Goal: Find specific page/section: Find specific page/section

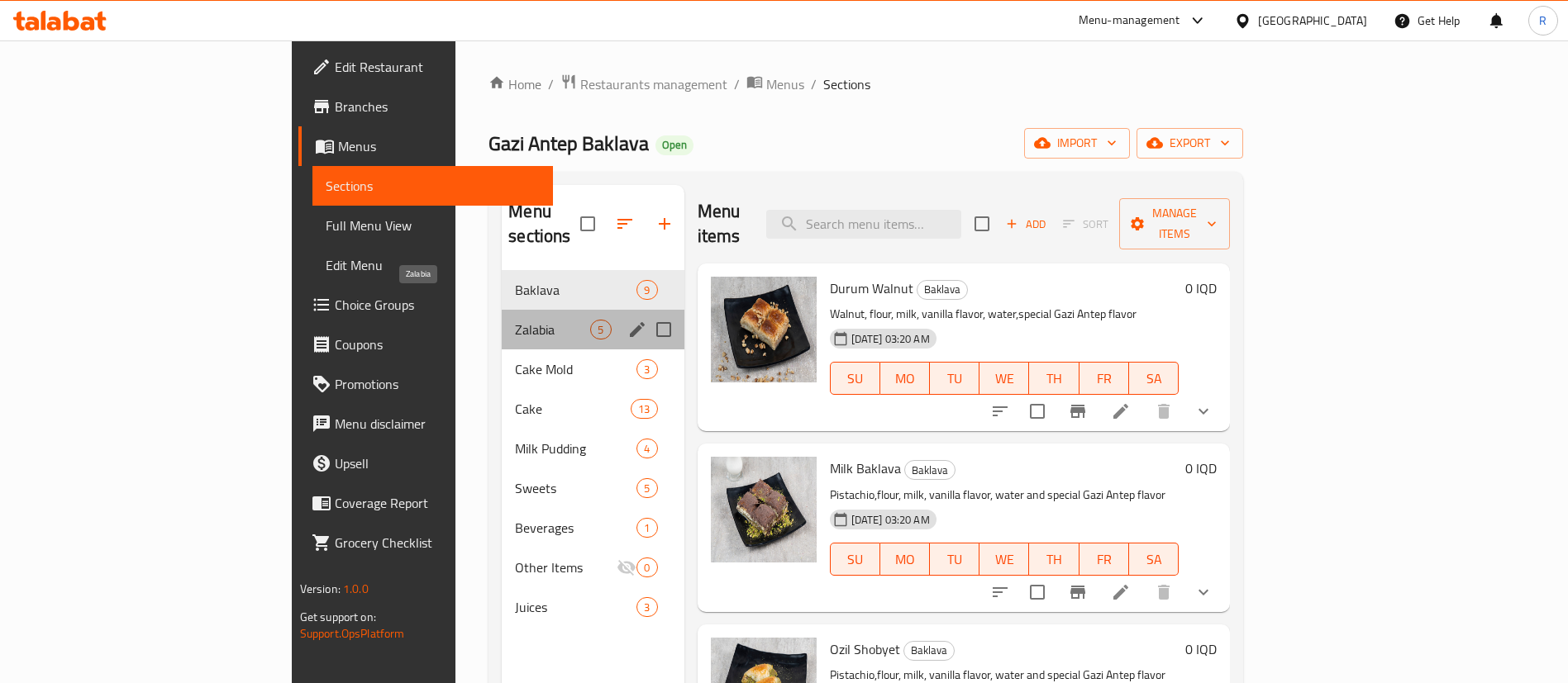
click at [515, 320] on span "Zalabia" at bounding box center [553, 329] width 75 height 20
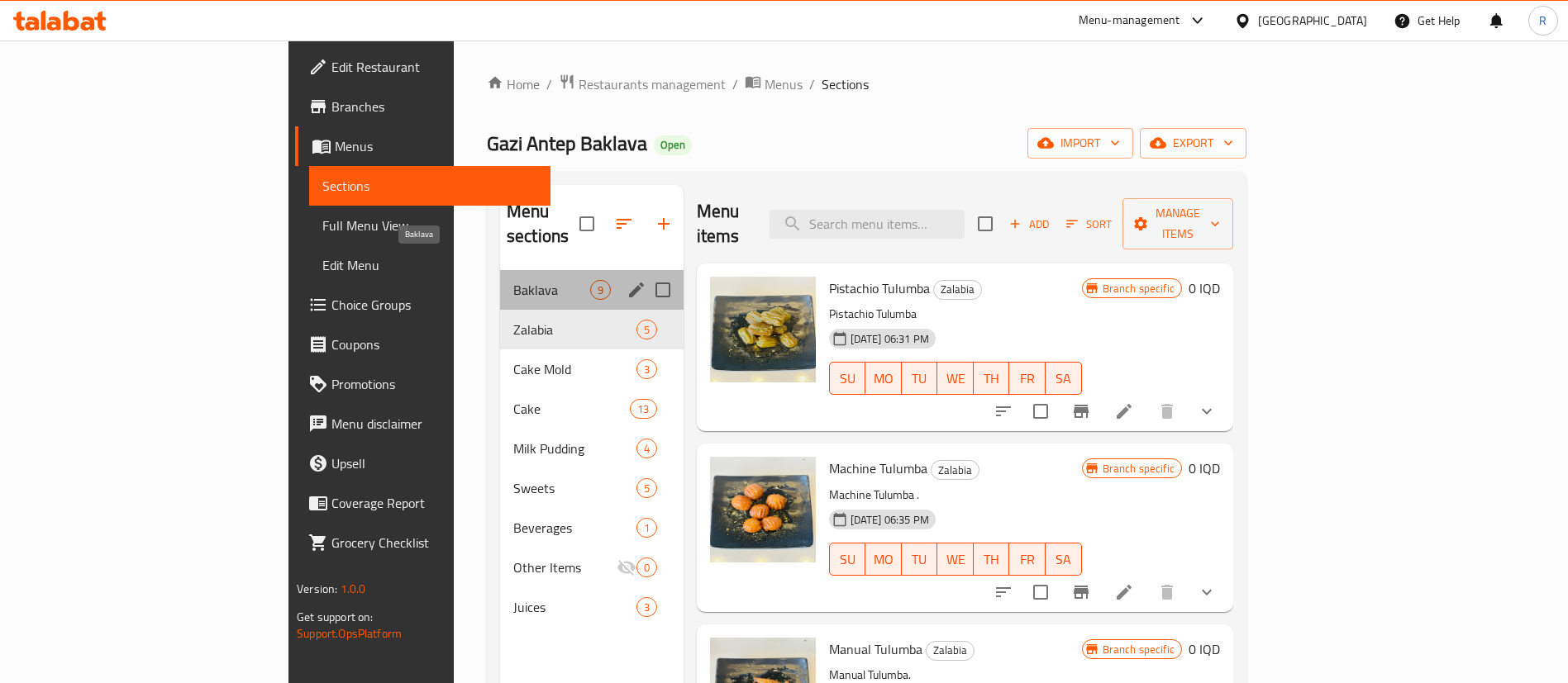
click at [513, 280] on span "Baklava" at bounding box center [552, 290] width 77 height 20
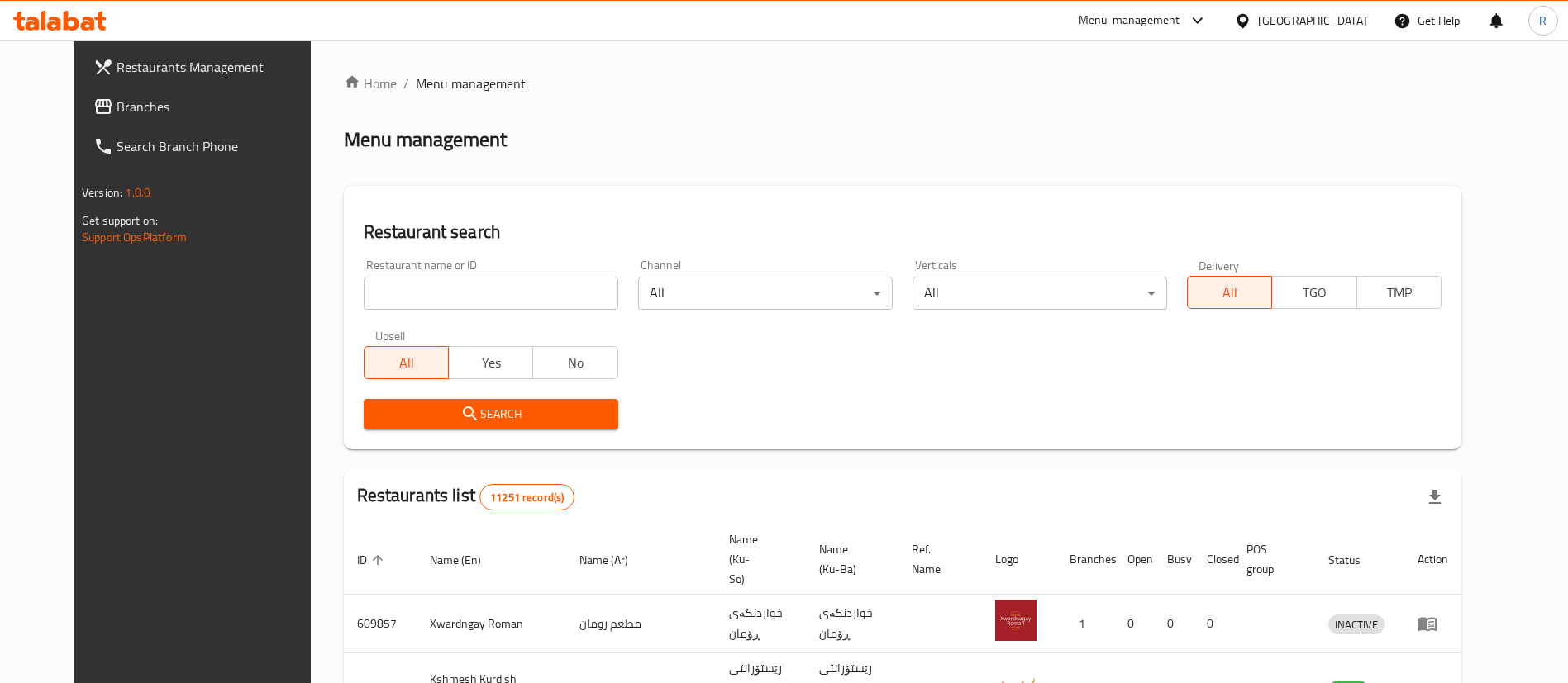
click at [465, 286] on input "search" at bounding box center [491, 293] width 254 height 33
type input "gazi a"
click at [484, 404] on span "Search" at bounding box center [491, 414] width 228 height 21
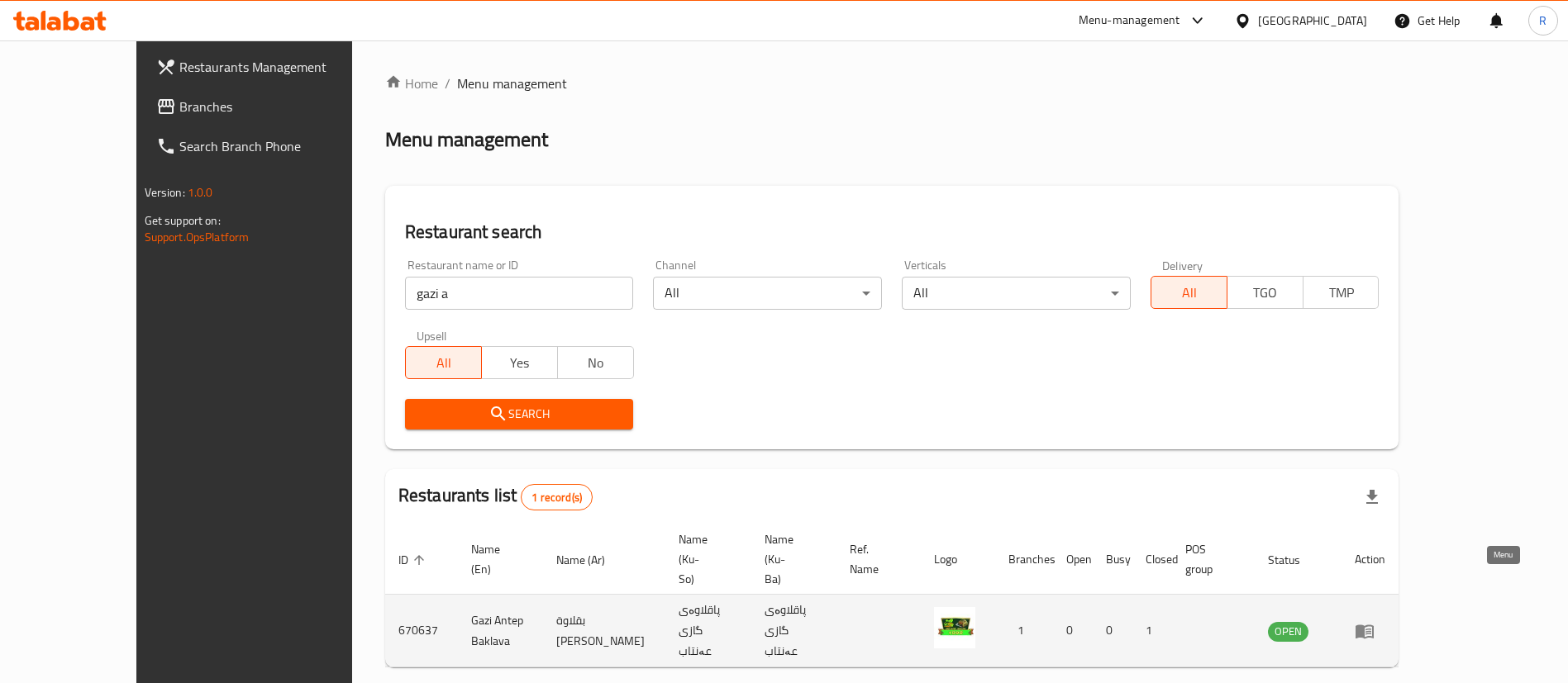
click at [1374, 625] on icon "enhanced table" at bounding box center [1365, 632] width 18 height 14
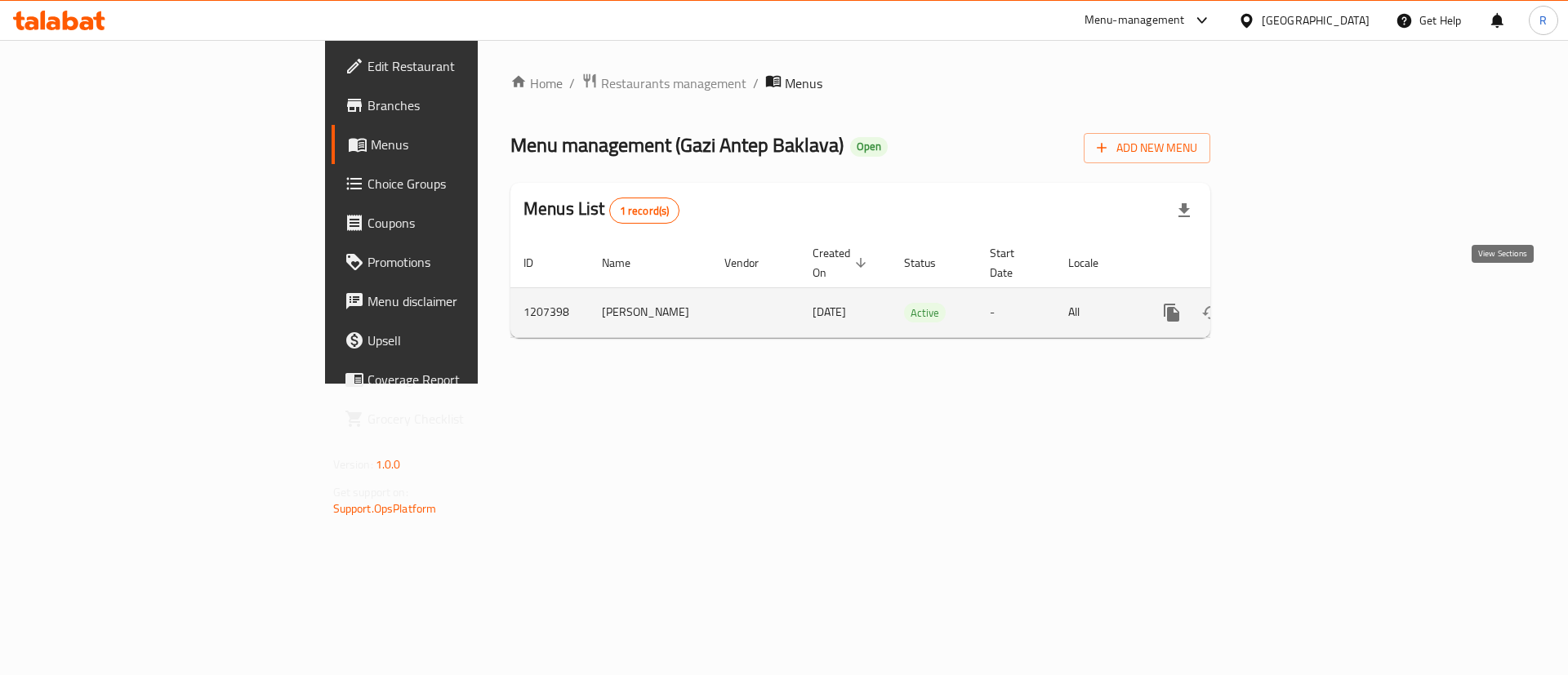
click at [1299, 303] on icon "enhanced table" at bounding box center [1289, 312] width 19 height 19
